Goal: Transaction & Acquisition: Purchase product/service

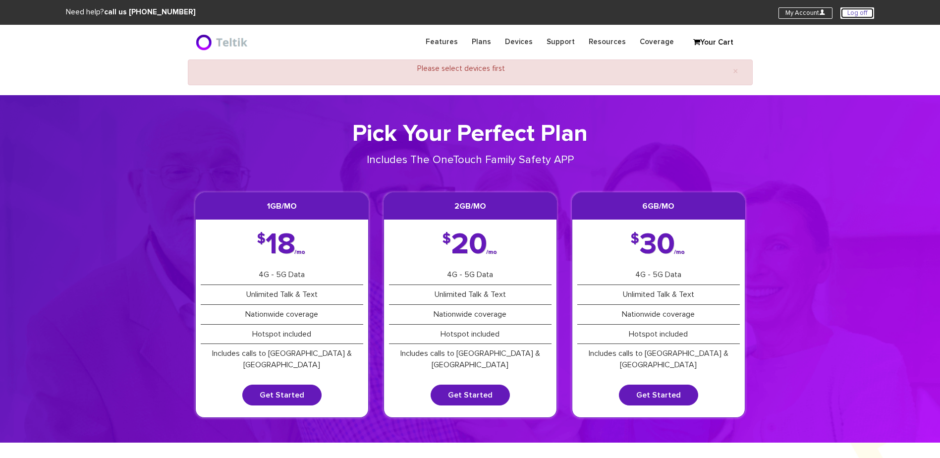
click at [865, 11] on link "Log off" at bounding box center [858, 12] width 34 height 11
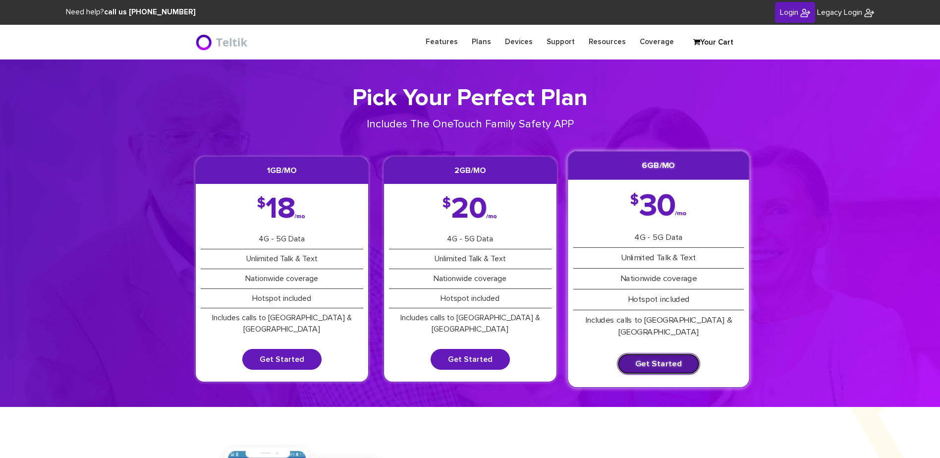
click at [655, 353] on link "Get Started" at bounding box center [658, 364] width 83 height 22
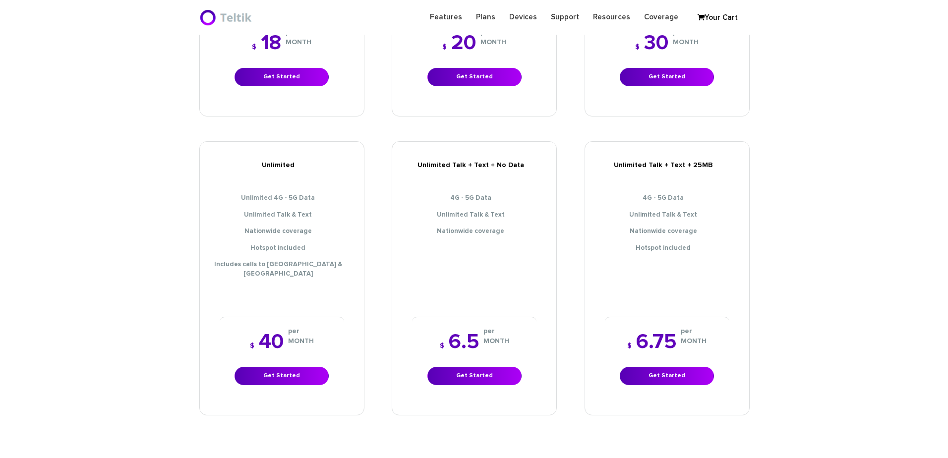
scroll to position [397, 0]
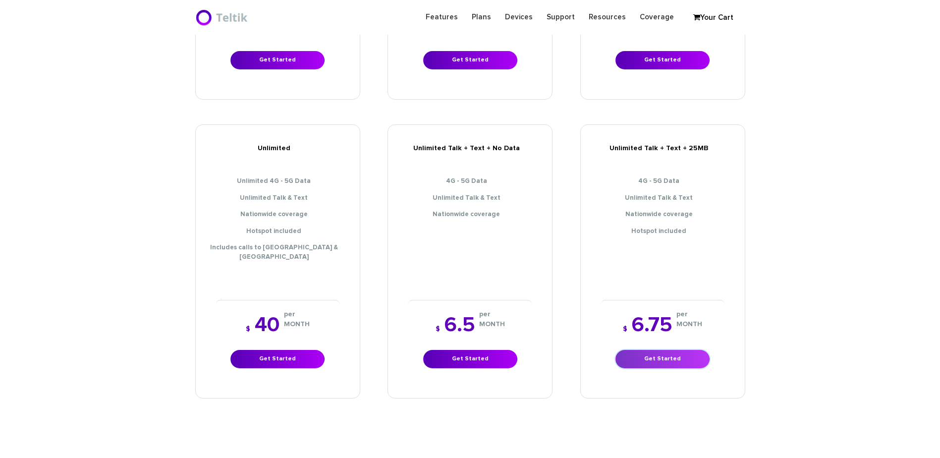
click at [668, 350] on link "Get Started" at bounding box center [663, 359] width 94 height 18
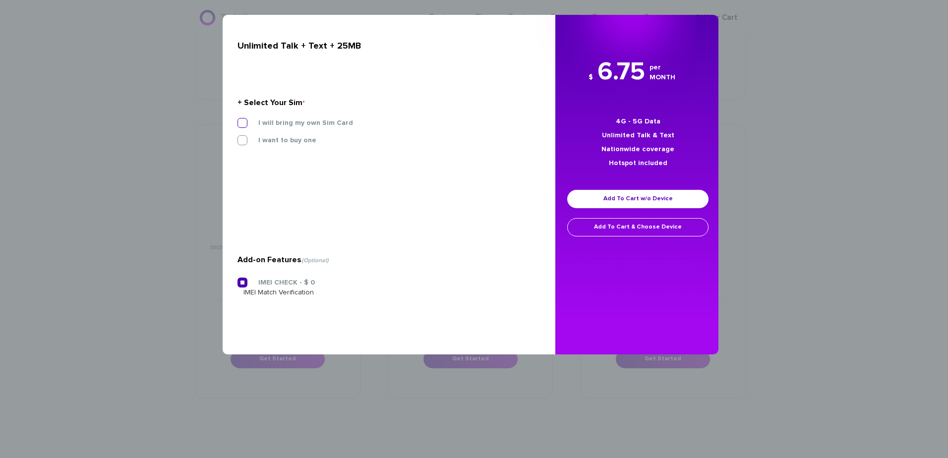
click at [263, 120] on label "I will bring my own Sim Card" at bounding box center [298, 122] width 110 height 9
click at [237, 120] on input "I will bring my own Sim Card" at bounding box center [237, 120] width 0 height 0
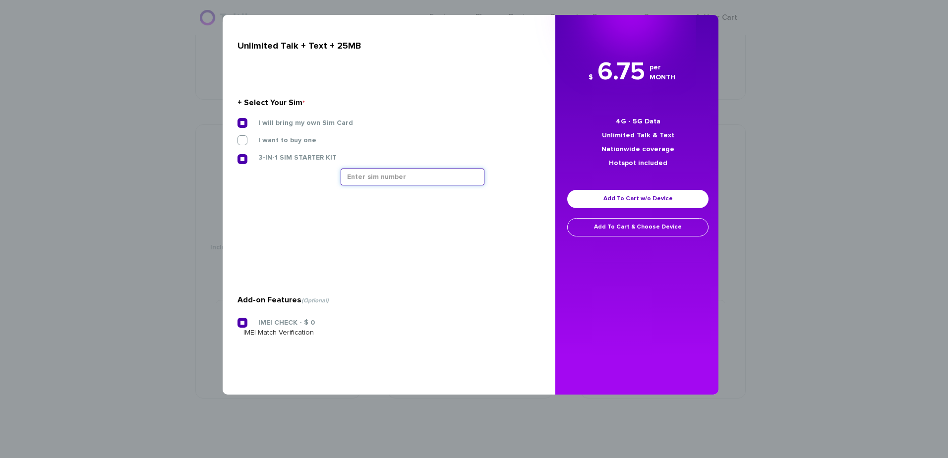
click at [379, 171] on input "text" at bounding box center [413, 177] width 144 height 17
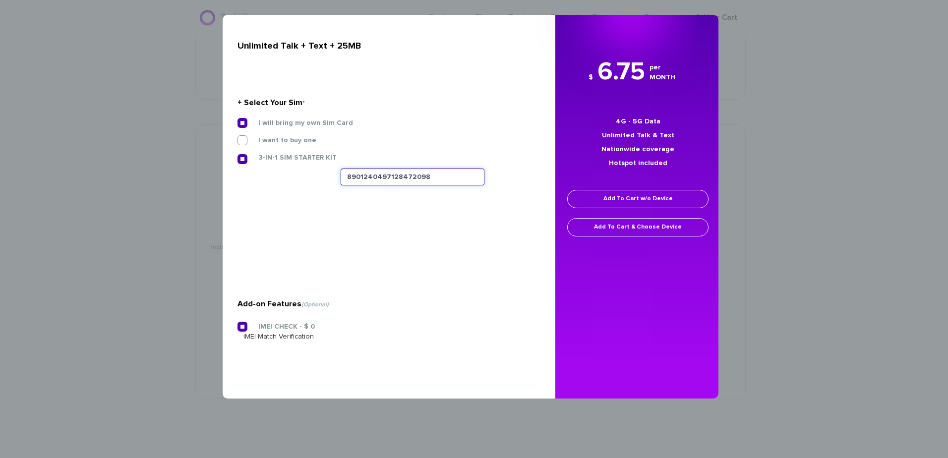
type input "8901240497128472098"
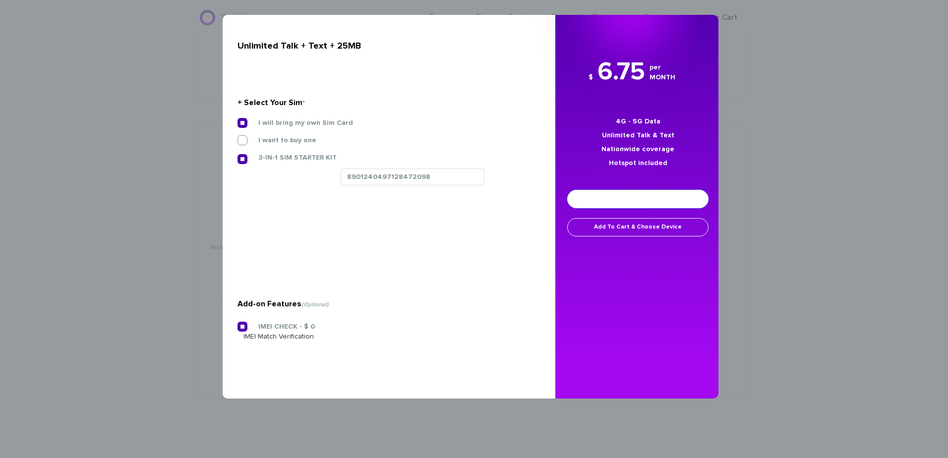
click at [638, 207] on link "Add To Cart w/o Device" at bounding box center [637, 199] width 141 height 18
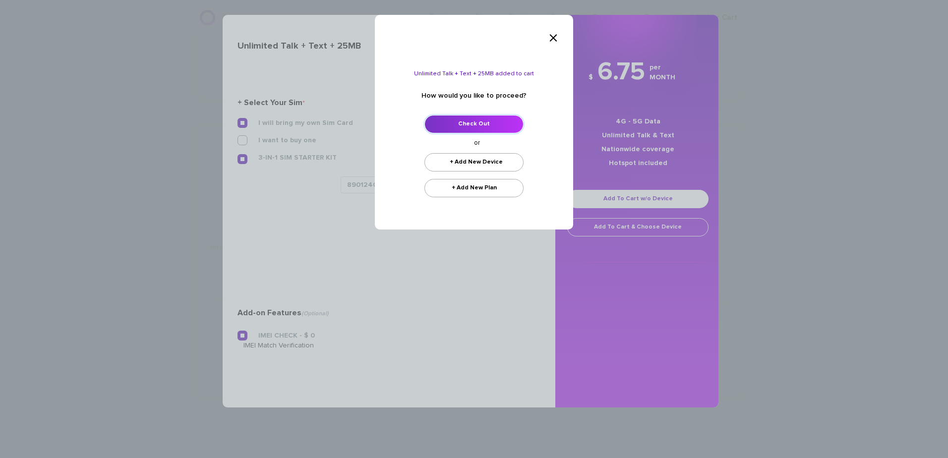
click at [465, 124] on link "Check Out" at bounding box center [473, 124] width 99 height 18
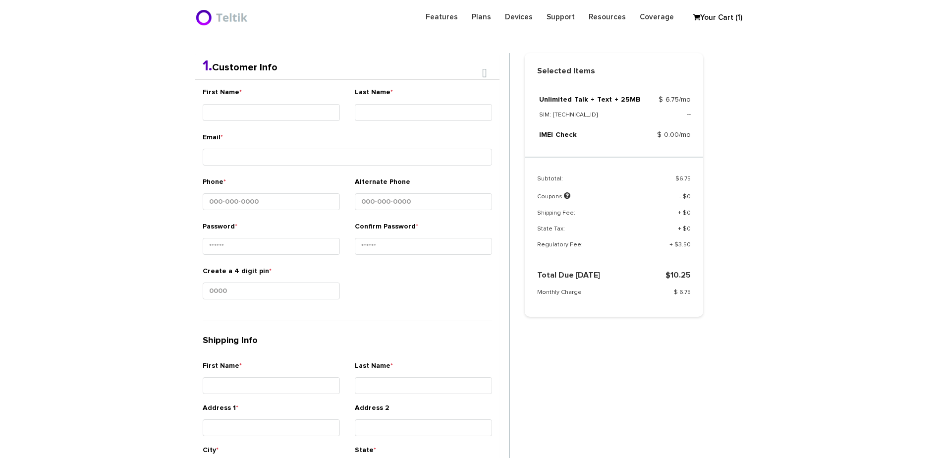
scroll to position [210, 0]
click at [312, 120] on div "First Name *" at bounding box center [271, 104] width 137 height 37
click at [315, 104] on input "First Name *" at bounding box center [271, 111] width 137 height 17
type input "Ner - Benyaman"
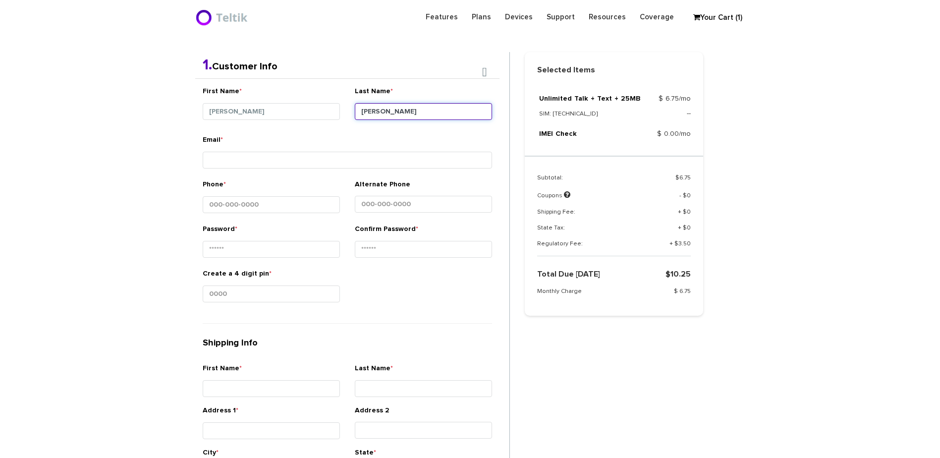
type input "Kaplan"
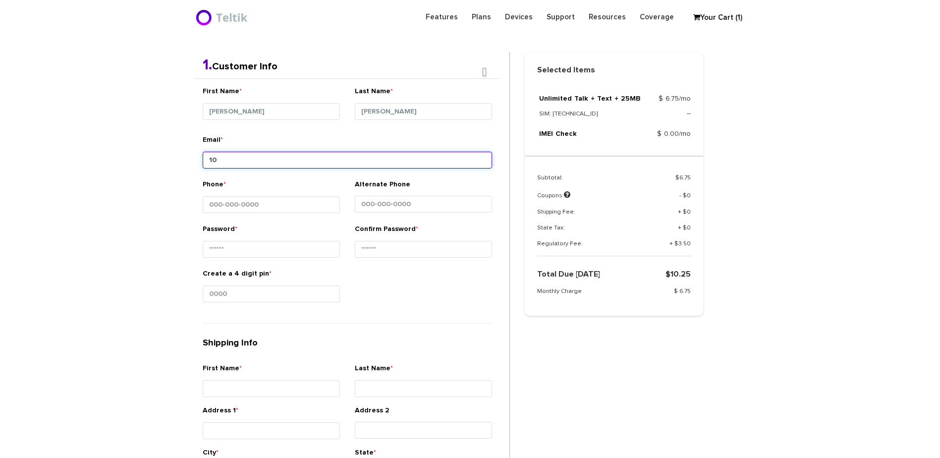
type input "1"
type input "t"
type input "benkaplan797@gmail.com"
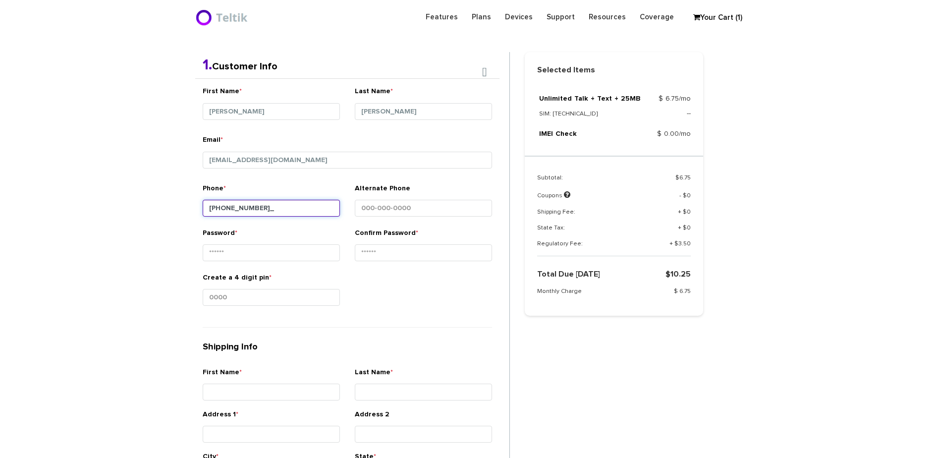
type input "917-699-4041"
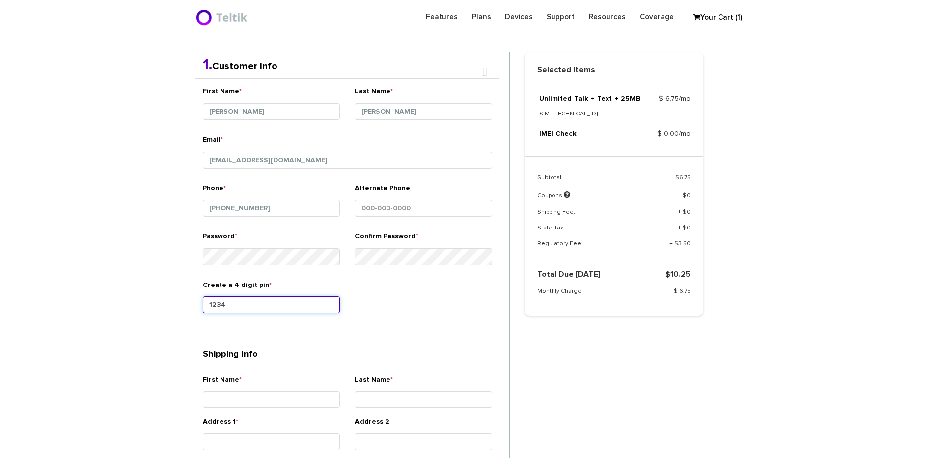
type input "1234"
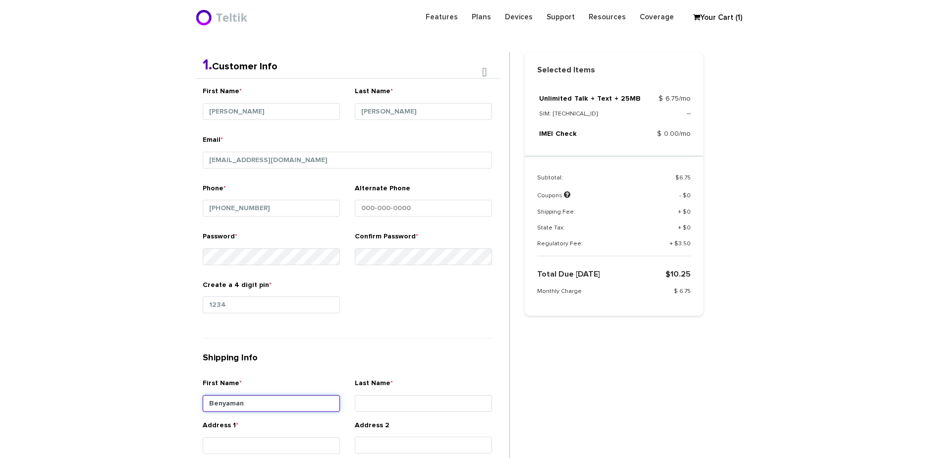
type input "Benyaman"
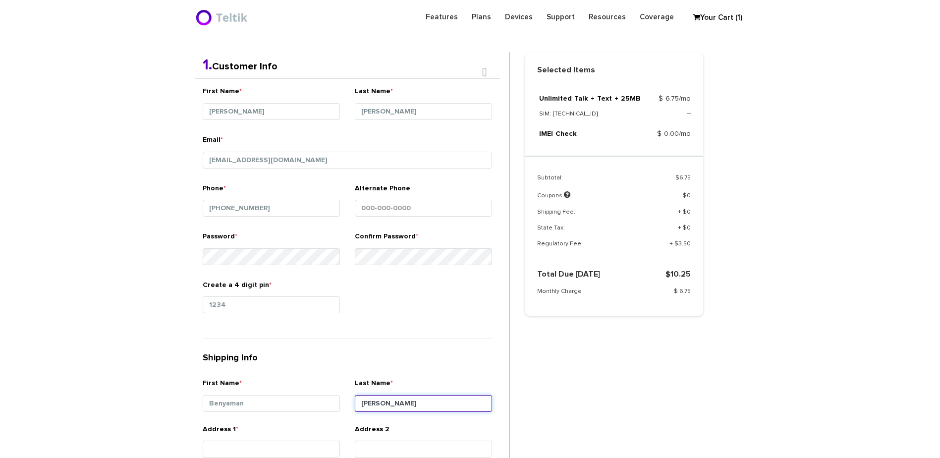
type input "Kaplan"
type input "6513 Clarington Road"
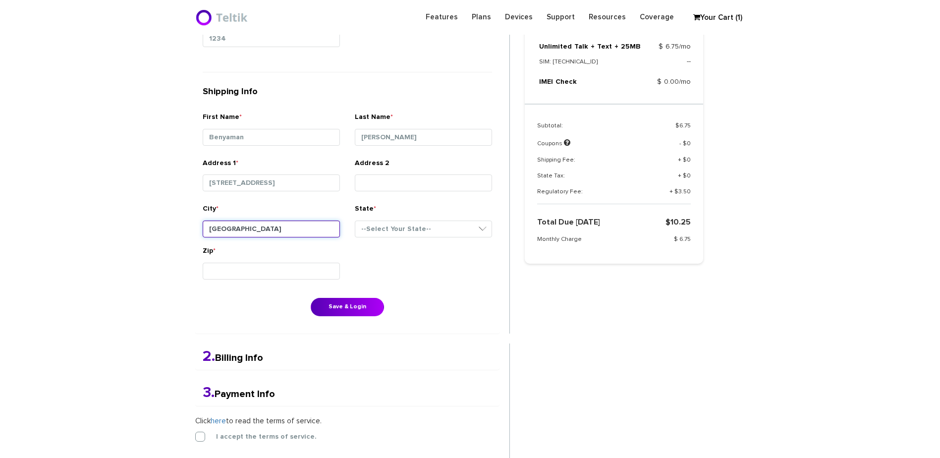
type input "Baltimore"
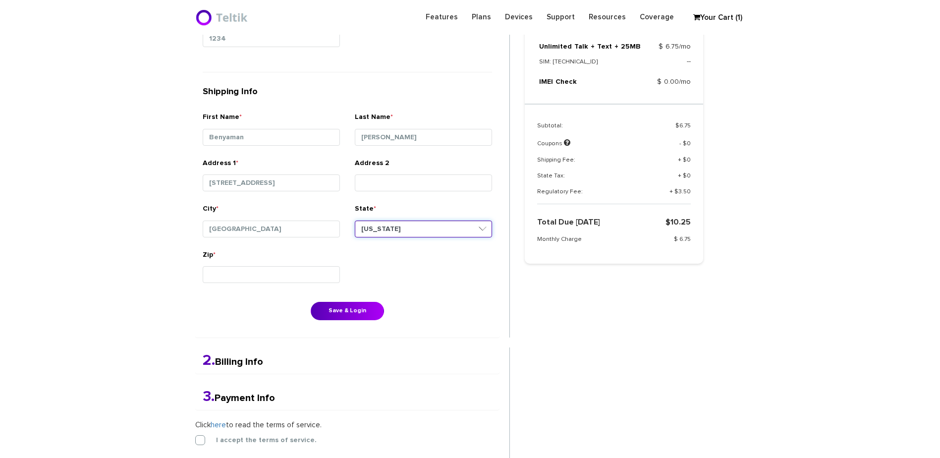
select select "MD"
type input "21209"
click at [358, 310] on button "Save & Login" at bounding box center [347, 311] width 73 height 18
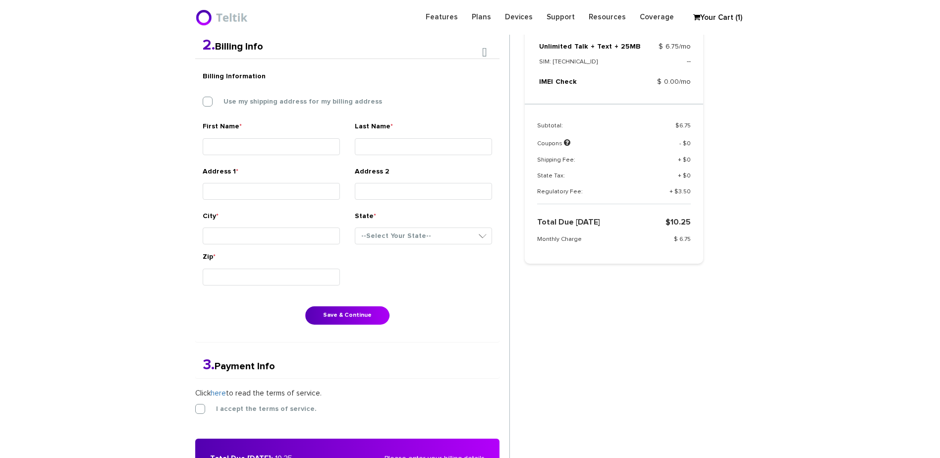
scroll to position [258, 0]
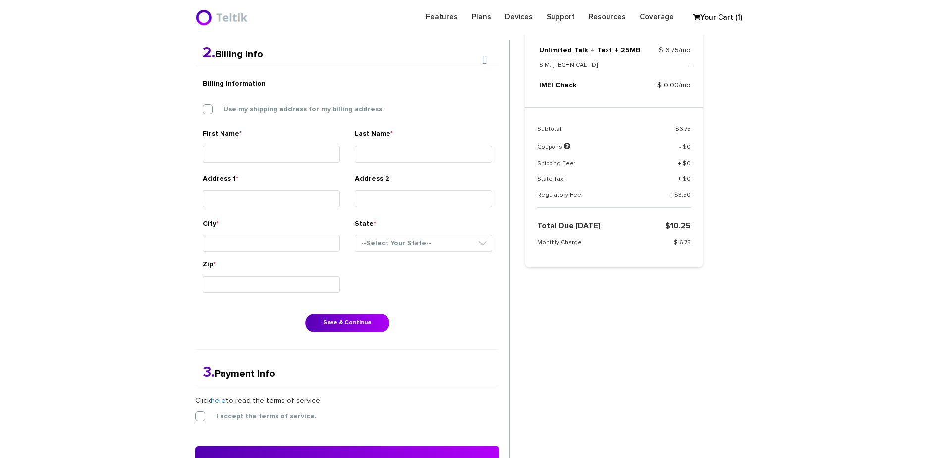
click at [275, 115] on div "Billing Information Use my shipping address for my billing address" at bounding box center [347, 101] width 304 height 55
click at [276, 110] on label "Use my shipping address for my billing address" at bounding box center [296, 109] width 174 height 9
click at [203, 106] on input "Use my shipping address for my billing address" at bounding box center [203, 106] width 0 height 0
type input "Benyaman"
type input "Kaplan"
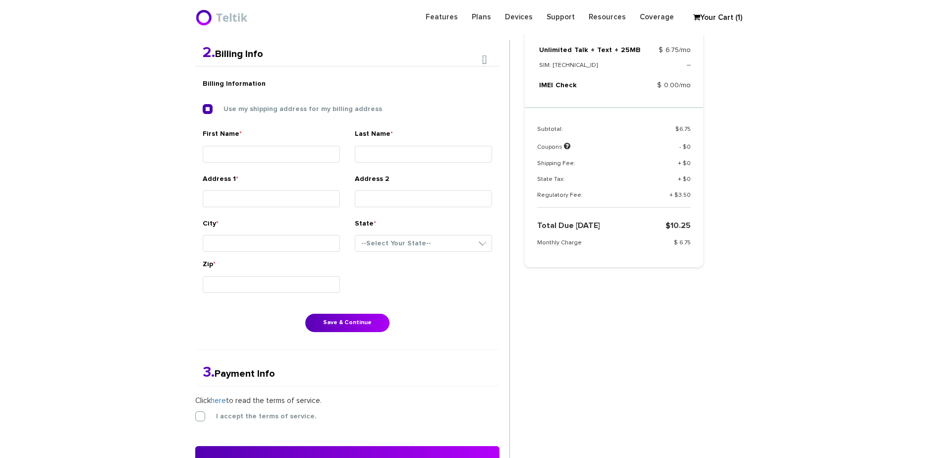
type input "6513 Clarington Road"
type input "Baltimore"
select select "MD"
click at [337, 321] on button "Save & Continue" at bounding box center [347, 323] width 84 height 18
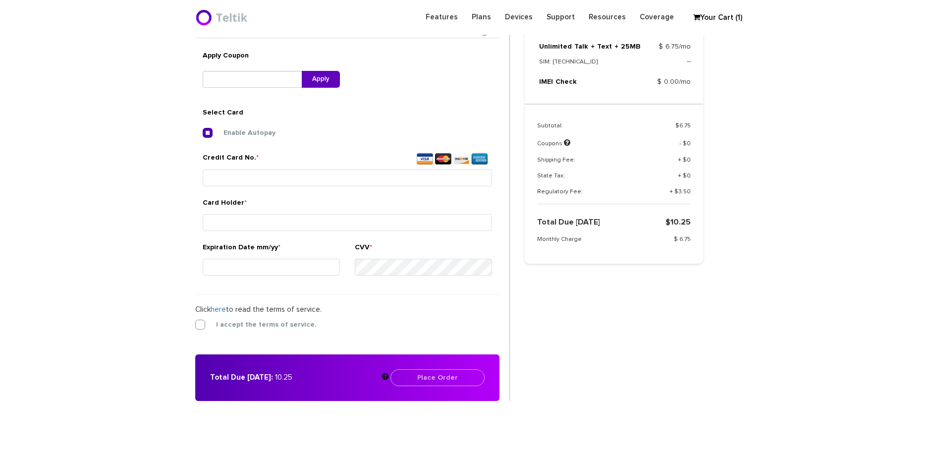
click at [252, 206] on div "Card Holder *" at bounding box center [348, 216] width 290 height 37
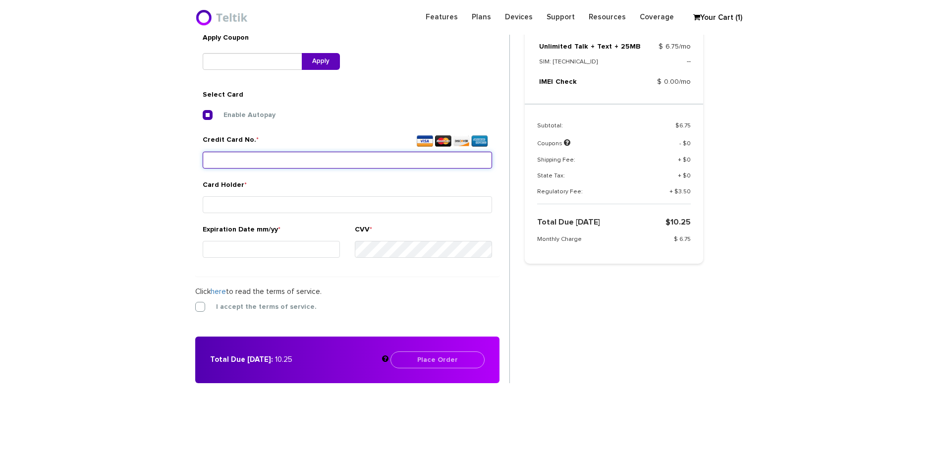
click at [279, 166] on div "Credit Card No. *" at bounding box center [348, 153] width 290 height 37
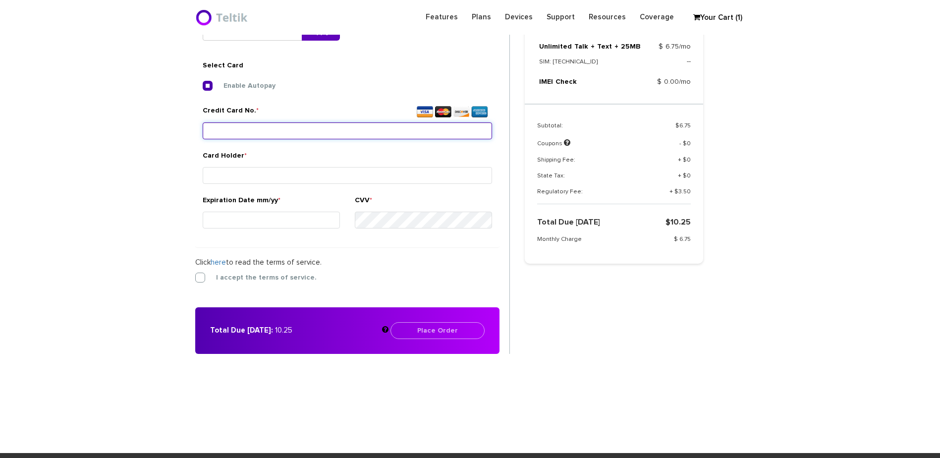
scroll to position [371, 0]
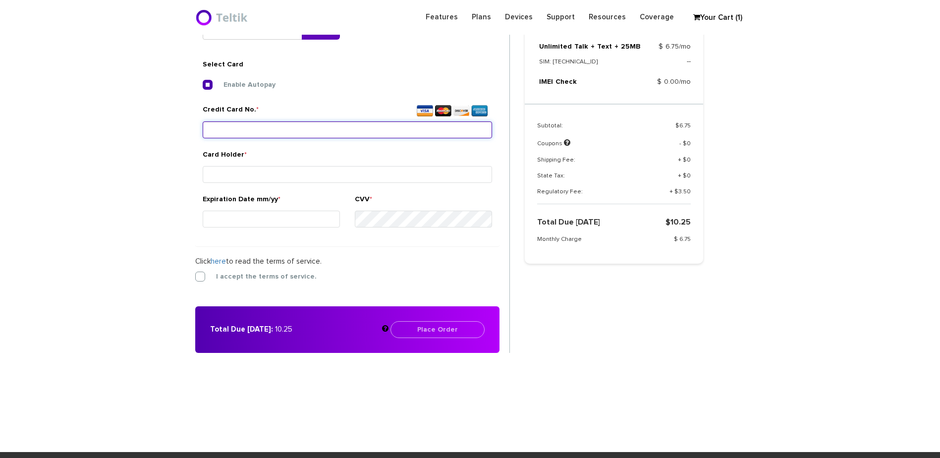
click at [289, 131] on input "Credit Card No. *" at bounding box center [348, 129] width 290 height 17
type input "4147 1814 0099 0416"
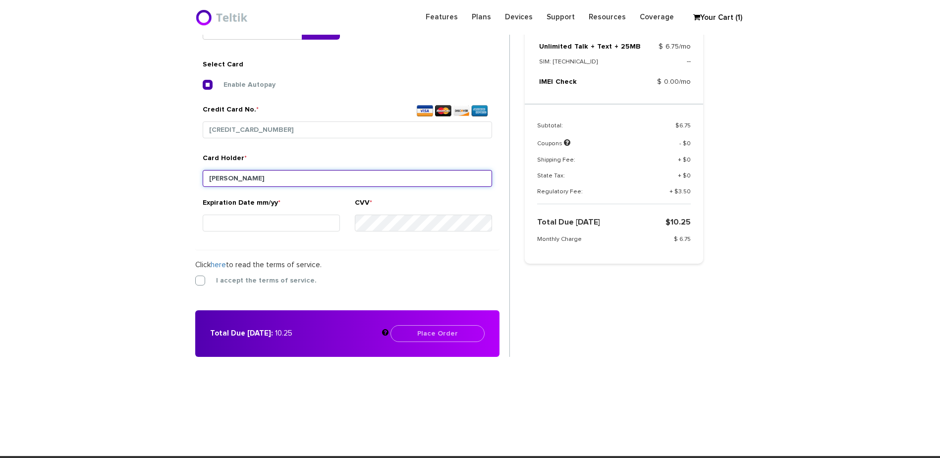
type input "Roman Kaplan"
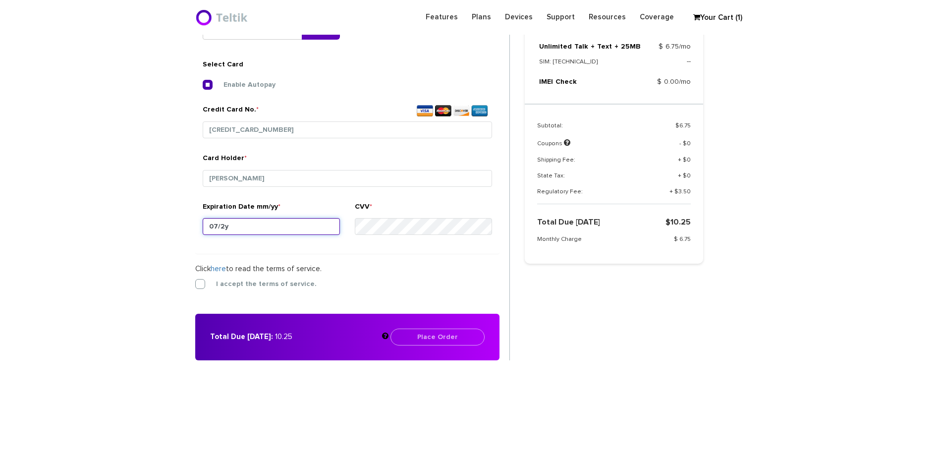
type input "07/29"
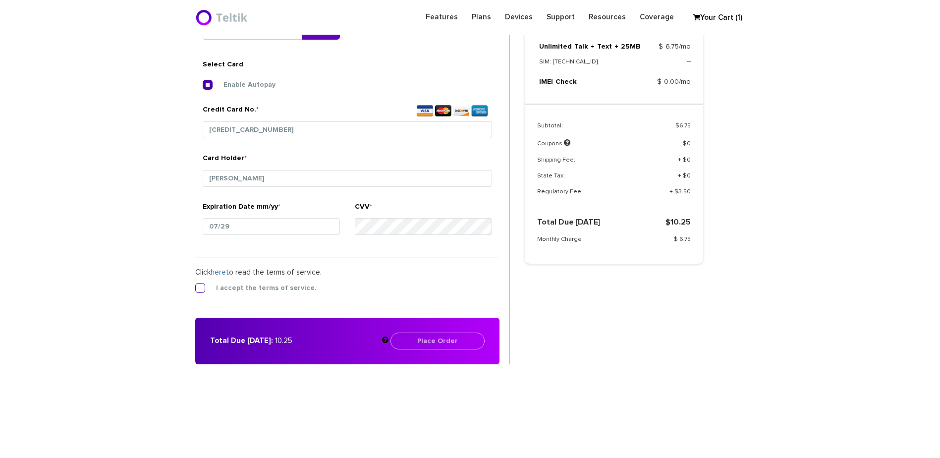
click at [283, 285] on label "I accept the terms of service." at bounding box center [259, 288] width 116 height 9
click at [195, 285] on input "I accept the terms of service." at bounding box center [195, 285] width 0 height 0
click at [410, 340] on button "Place Order" at bounding box center [438, 341] width 94 height 17
